Goal: Transaction & Acquisition: Purchase product/service

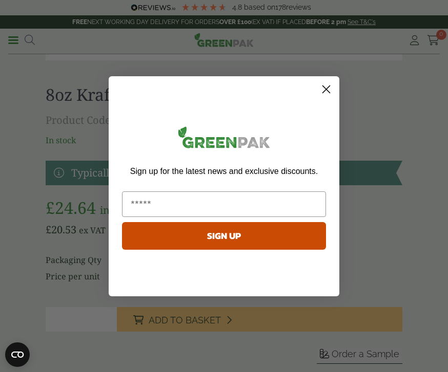
scroll to position [737, 0]
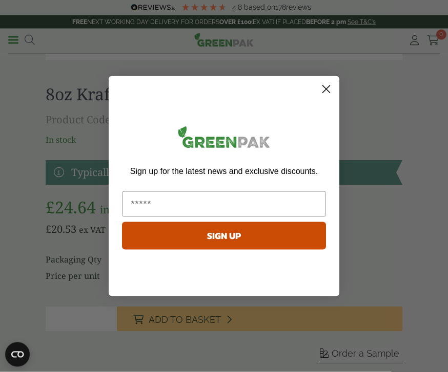
click at [331, 97] on circle "Close dialog" at bounding box center [325, 88] width 17 height 17
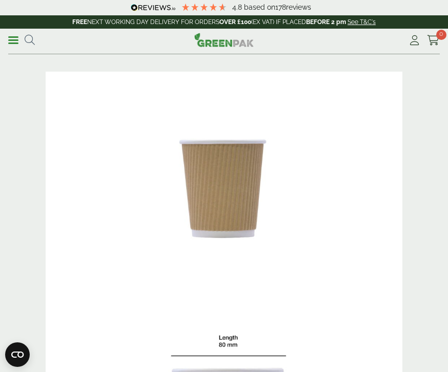
scroll to position [0, 0]
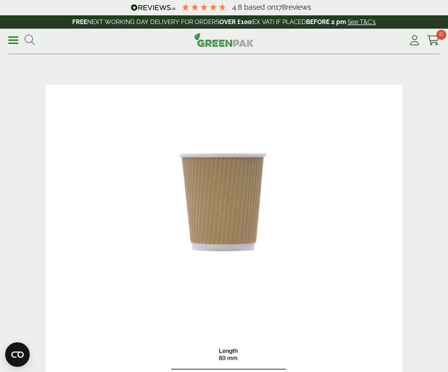
click at [14, 42] on link "Menu" at bounding box center [13, 39] width 10 height 10
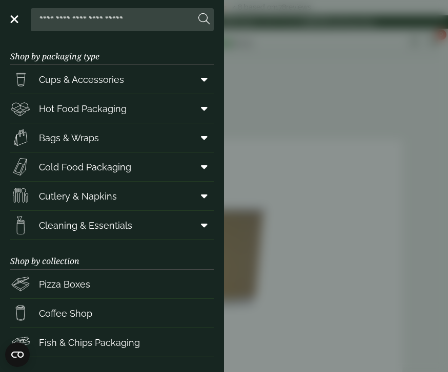
click at [151, 77] on link "Cups & Accessories" at bounding box center [111, 79] width 203 height 29
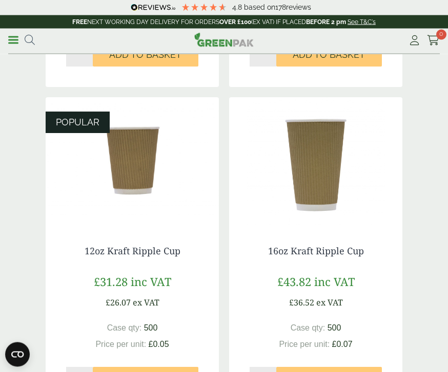
scroll to position [735, 0]
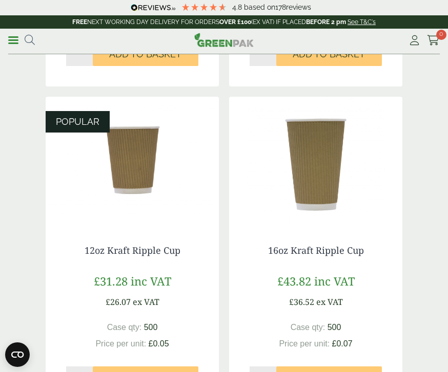
click at [133, 157] on img at bounding box center [132, 161] width 173 height 128
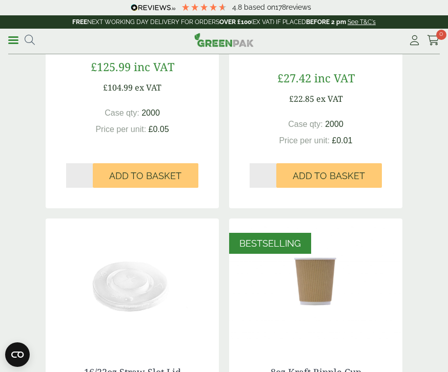
scroll to position [264, 0]
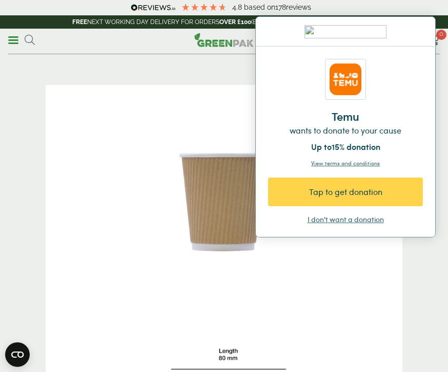
click at [308, 295] on img at bounding box center [224, 204] width 356 height 238
